Goal: Use online tool/utility: Utilize a website feature to perform a specific function

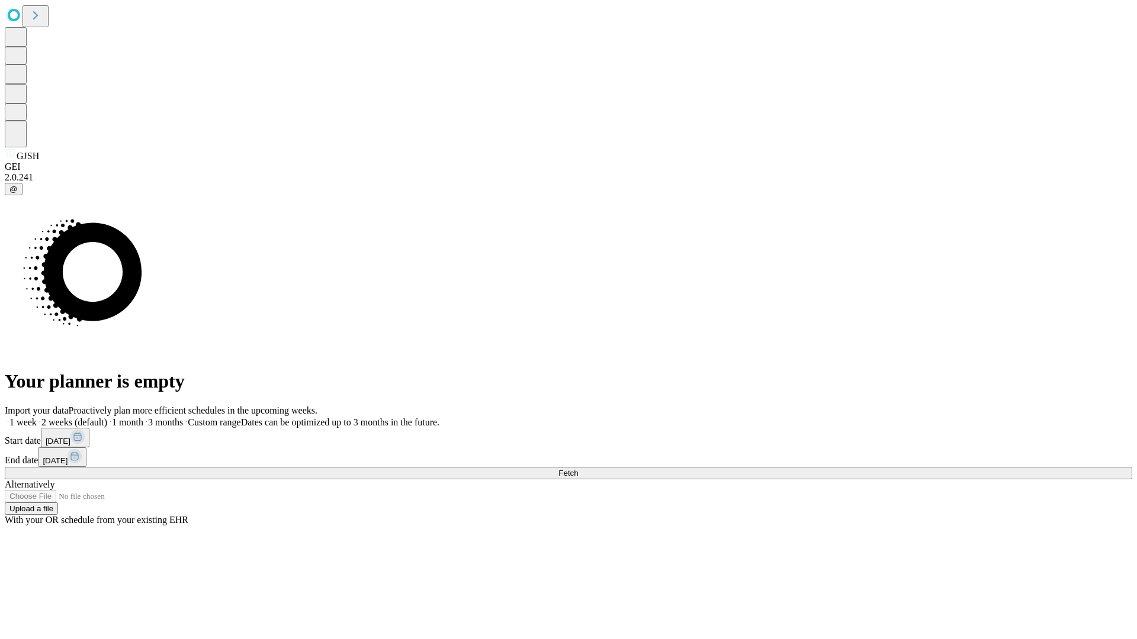
click at [578, 469] on span "Fetch" at bounding box center [568, 473] width 20 height 9
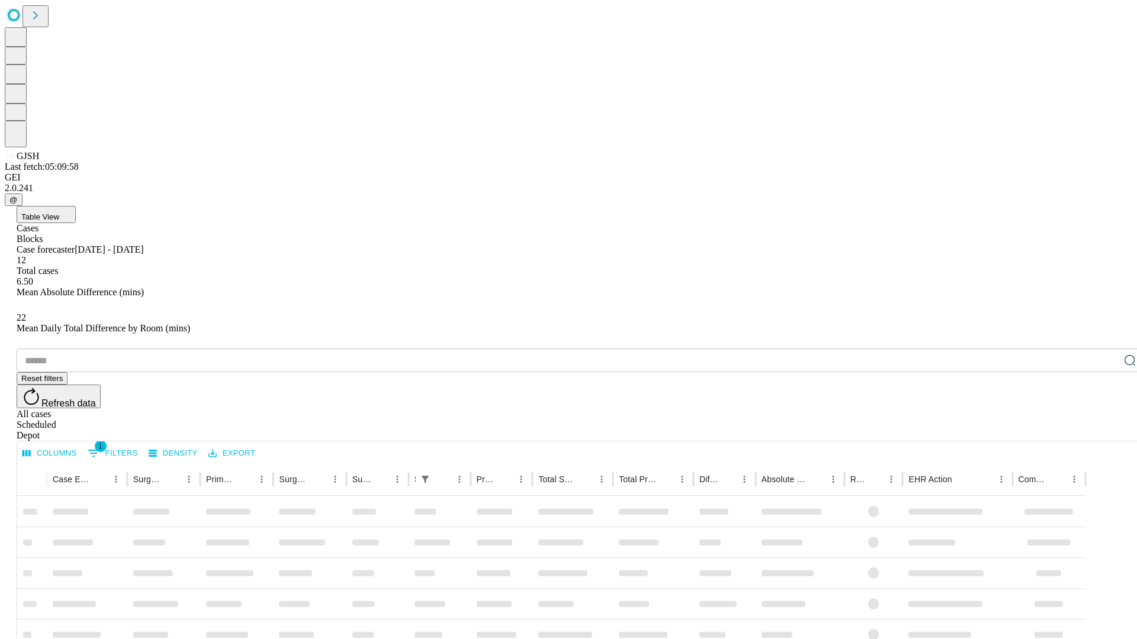
click at [59, 213] on span "Table View" at bounding box center [40, 217] width 38 height 9
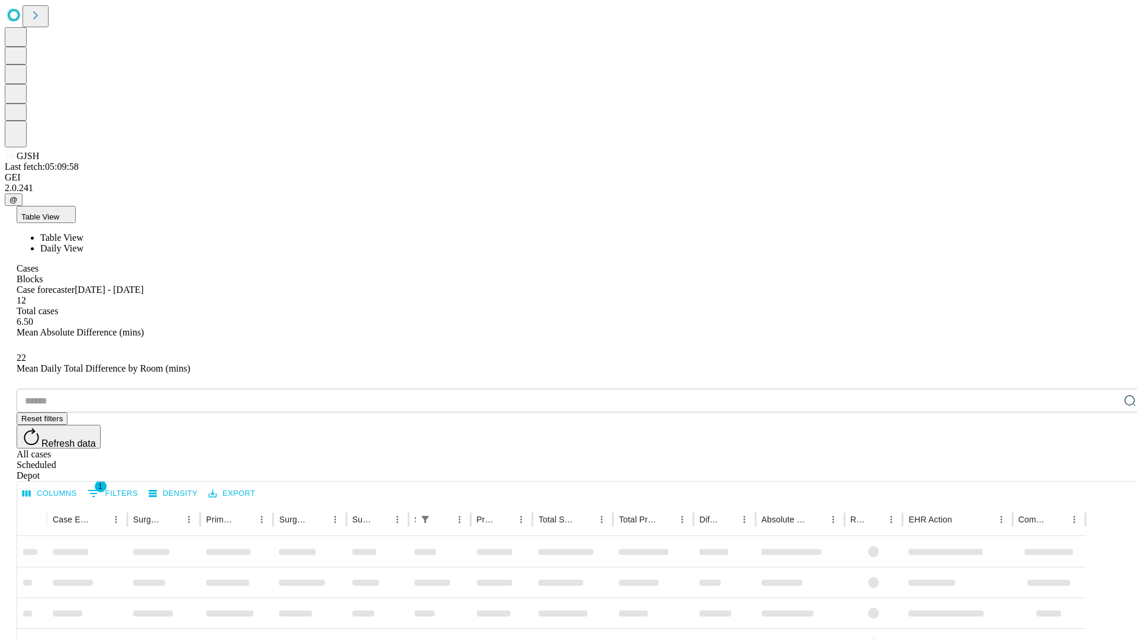
click at [83, 243] on span "Daily View" at bounding box center [61, 248] width 43 height 10
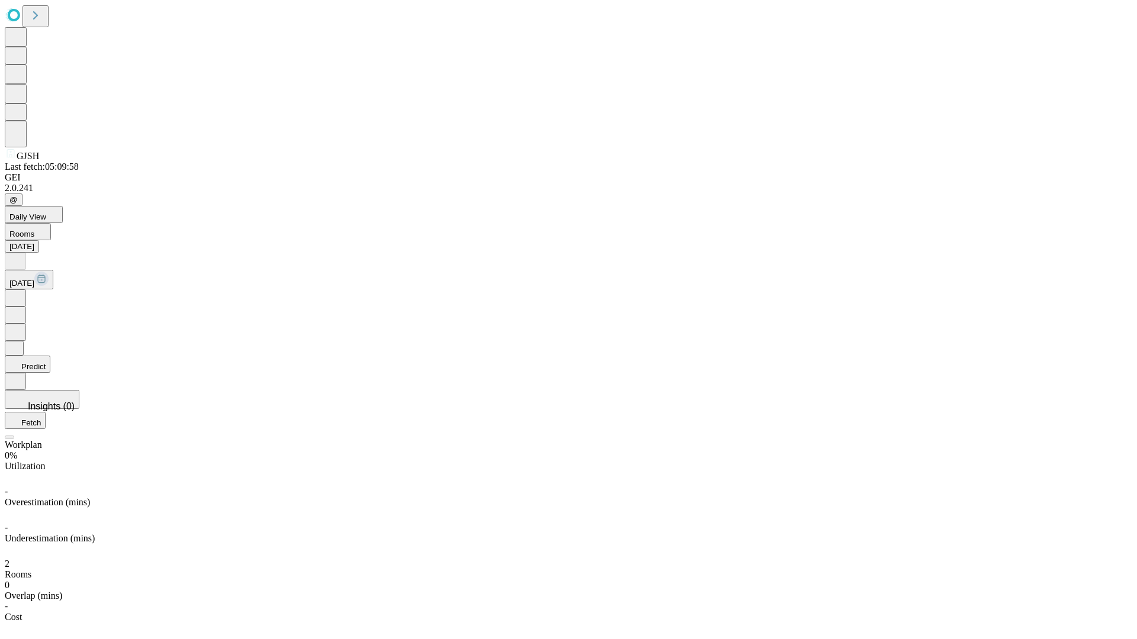
click at [50, 356] on button "Predict" at bounding box center [28, 364] width 46 height 17
